Goal: Information Seeking & Learning: Learn about a topic

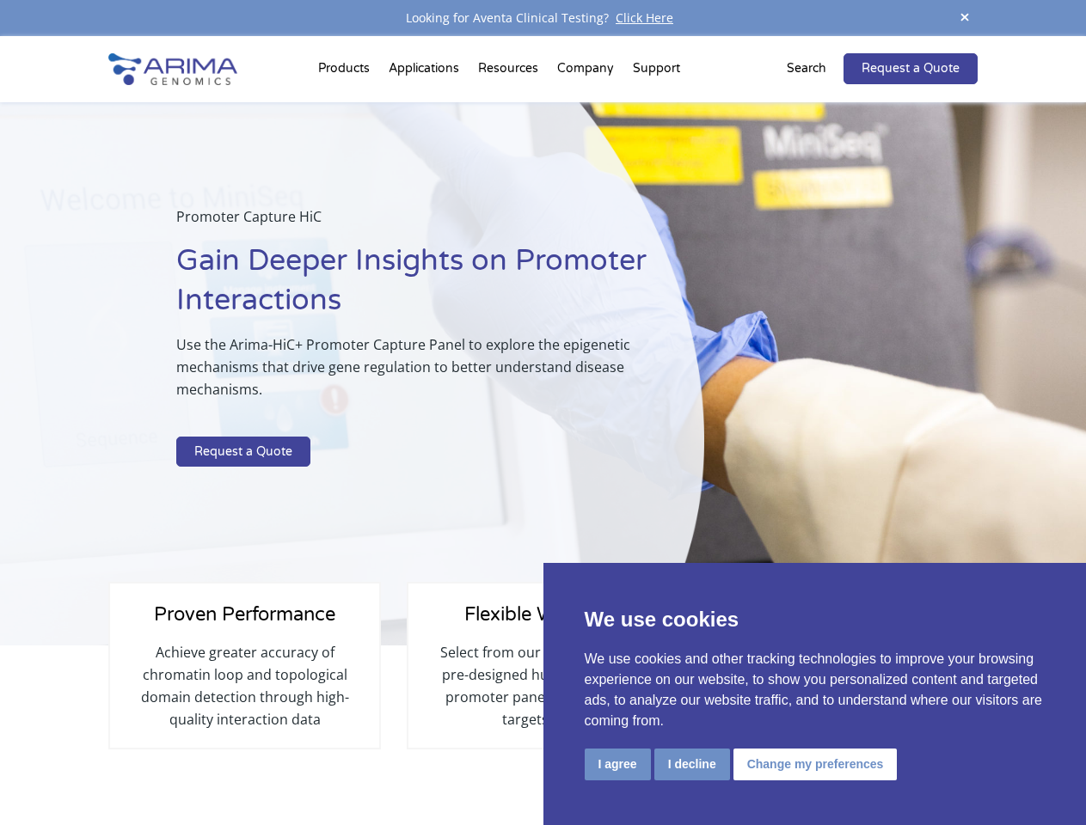
click at [543, 413] on p "Use the Arima-HiC+ Promoter Capture Panel to explore the epigenetic mechanisms …" at bounding box center [431, 374] width 511 height 81
click at [617, 764] on button "I agree" at bounding box center [618, 765] width 66 height 32
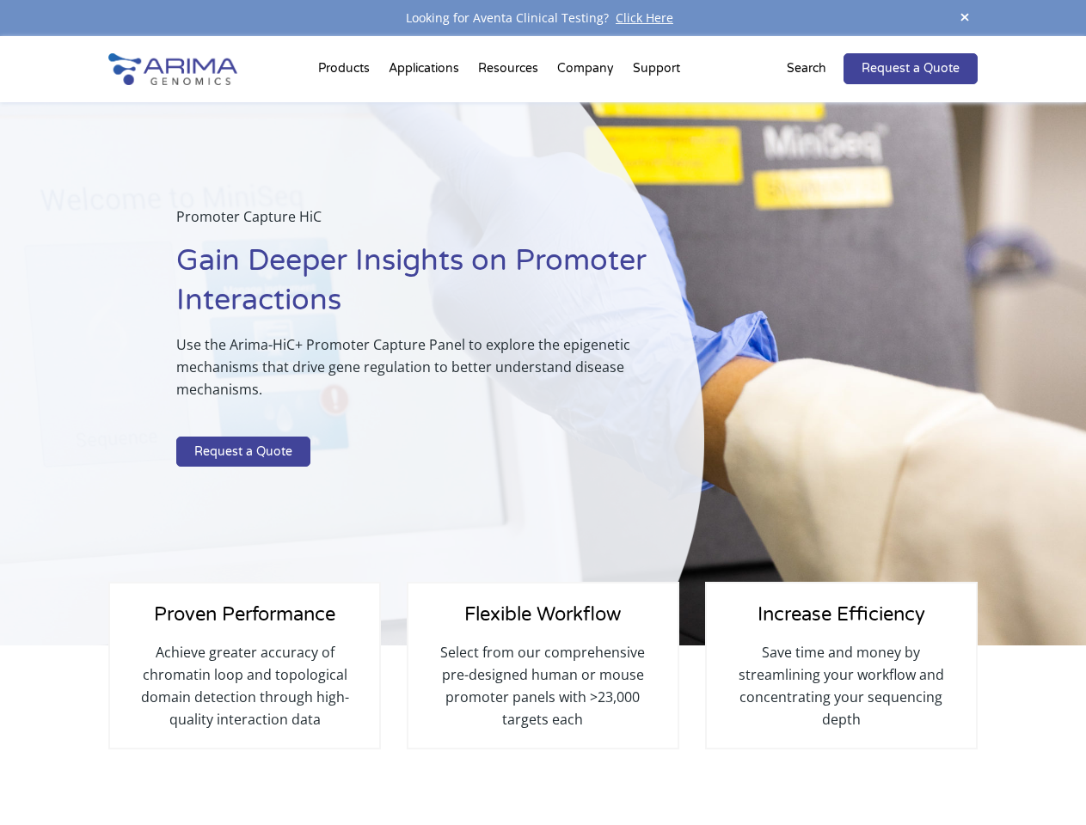
click at [691, 764] on div "Proven Performance Achieve greater accuracy of chromatin loop and topological d…" at bounding box center [542, 709] width 868 height 126
click at [813, 764] on div "Save time and money by streamlining your workflow and concentrating your sequen…" at bounding box center [841, 706] width 235 height 130
click at [965, 18] on span at bounding box center [965, 18] width 26 height 23
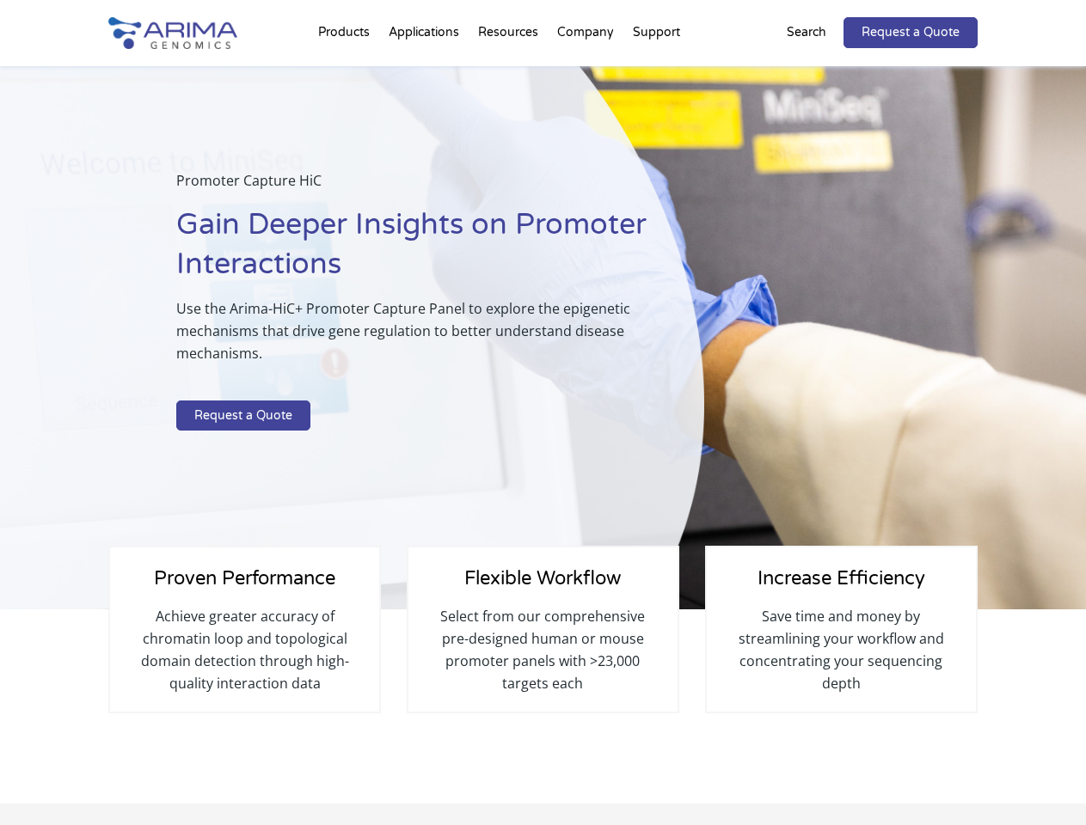
click at [543, 431] on div "Promoter Capture HiC Gain Deeper Insights on Promoter Interactions Use the Arim…" at bounding box center [431, 303] width 511 height 269
click at [347, 72] on div "Promoter Capture HiC Gain Deeper Insights on Promoter Interactions Use the Arim…" at bounding box center [352, 338] width 704 height 544
click at [510, 72] on div "Promoter Capture HiC Gain Deeper Insights on Promoter Interactions Use the Arim…" at bounding box center [352, 338] width 704 height 544
click at [586, 72] on div "Promoter Capture HiC Gain Deeper Insights on Promoter Interactions Use the Arim…" at bounding box center [352, 338] width 704 height 544
click at [656, 72] on div "Promoter Capture HiC Gain Deeper Insights on Promoter Interactions Use the Arim…" at bounding box center [352, 338] width 704 height 544
